Goal: Information Seeking & Learning: Learn about a topic

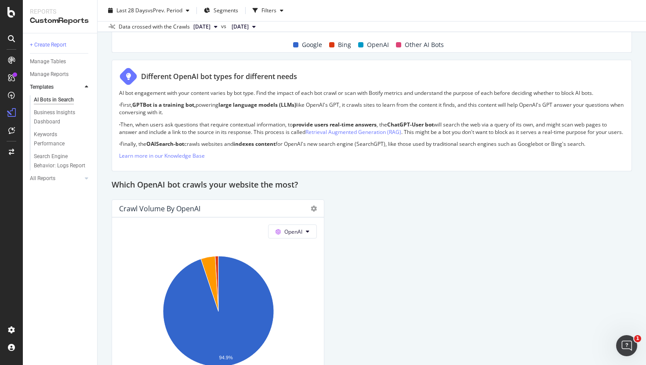
scroll to position [375, 0]
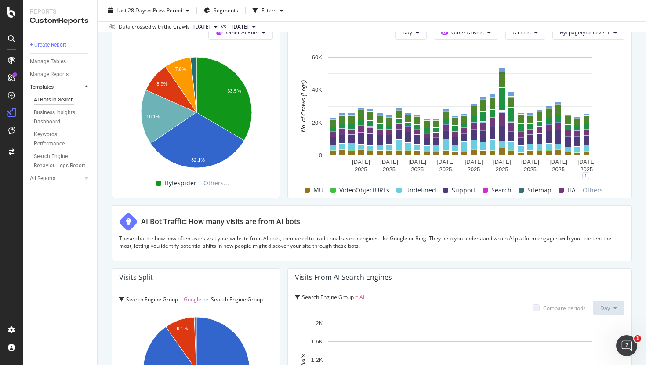
scroll to position [1423, 0]
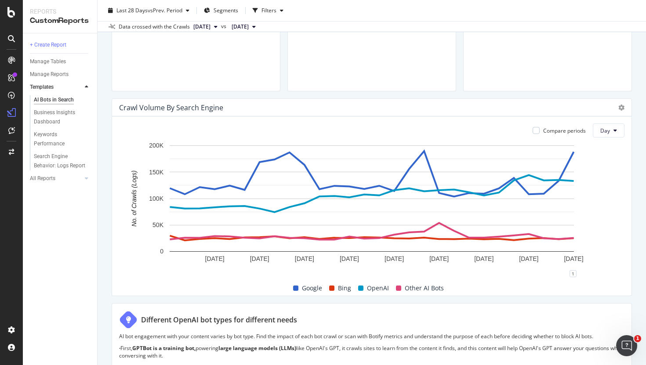
scroll to position [353, 0]
